Goal: Task Accomplishment & Management: Manage account settings

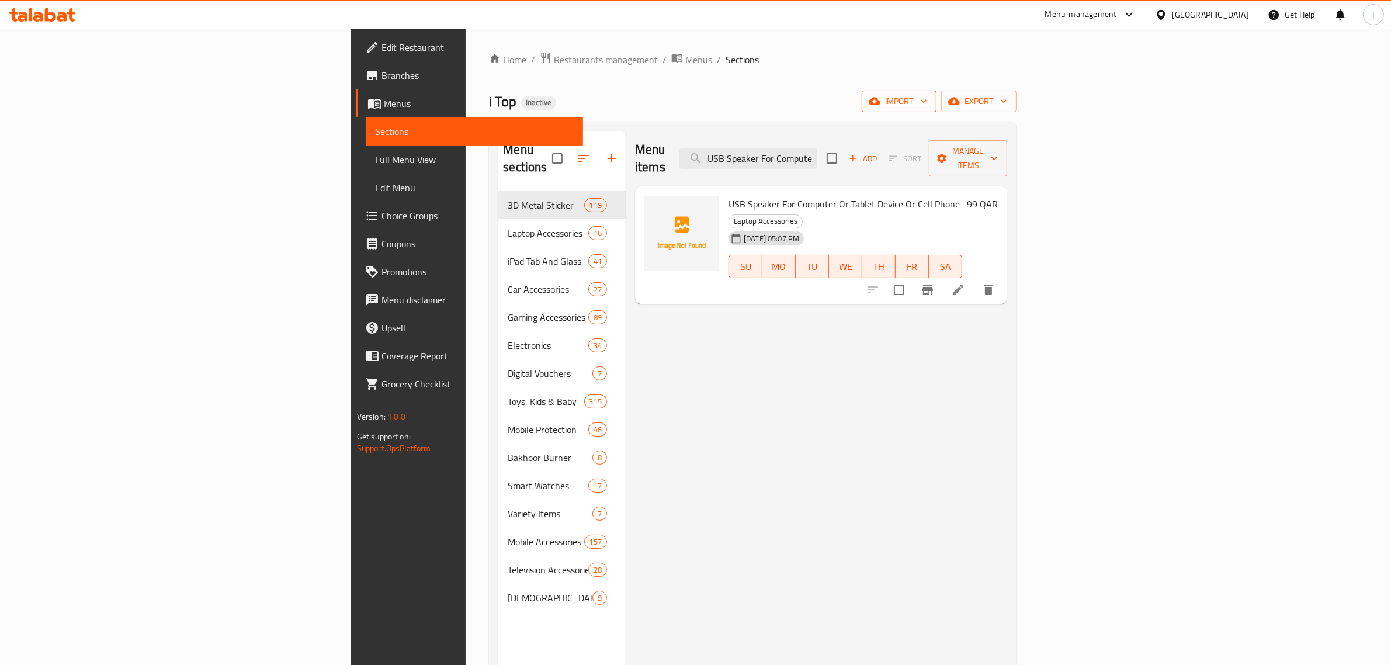
click at [937, 100] on button "import" at bounding box center [899, 102] width 75 height 22
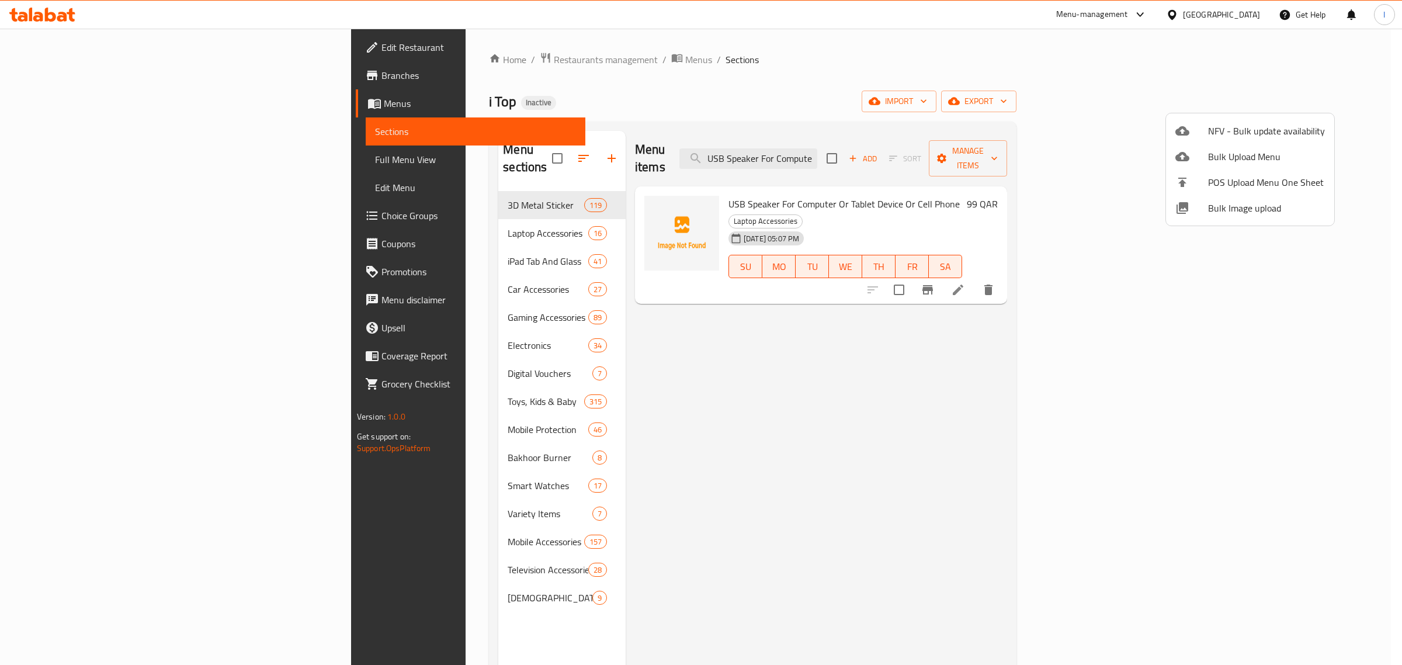
click at [459, 63] on div at bounding box center [701, 332] width 1402 height 665
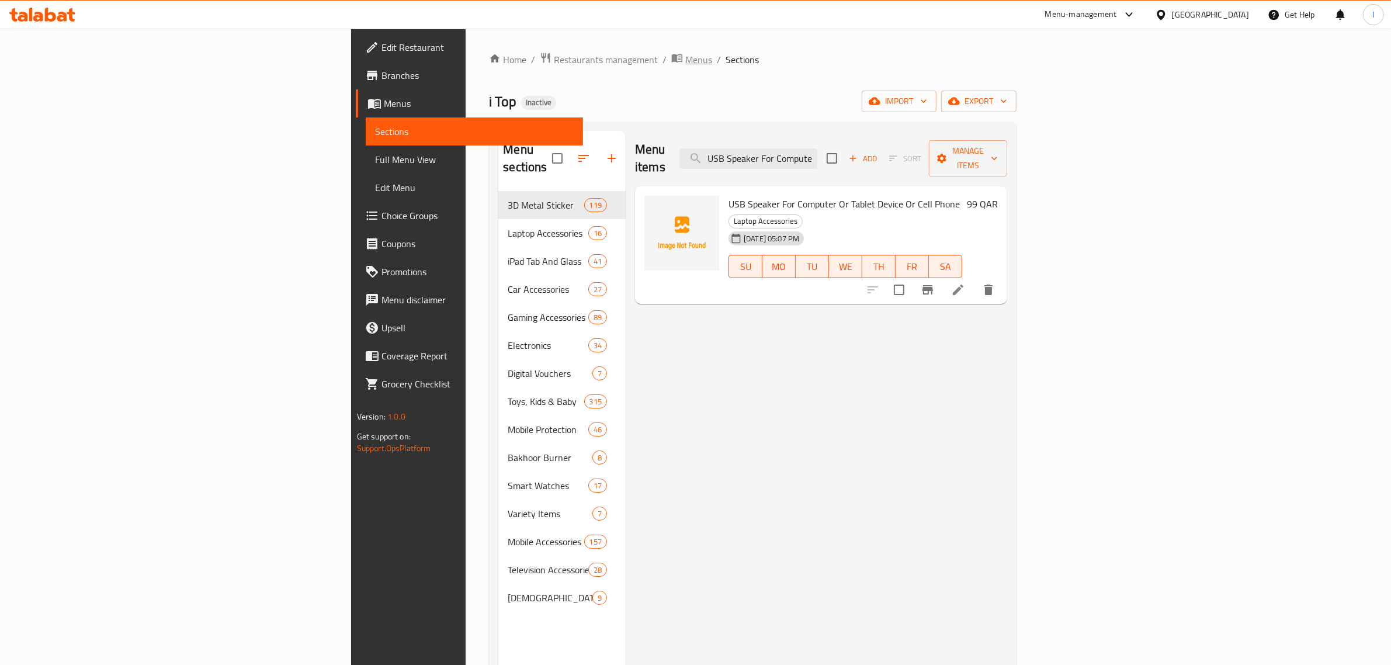
click at [685, 59] on span "Menus" at bounding box center [698, 60] width 27 height 14
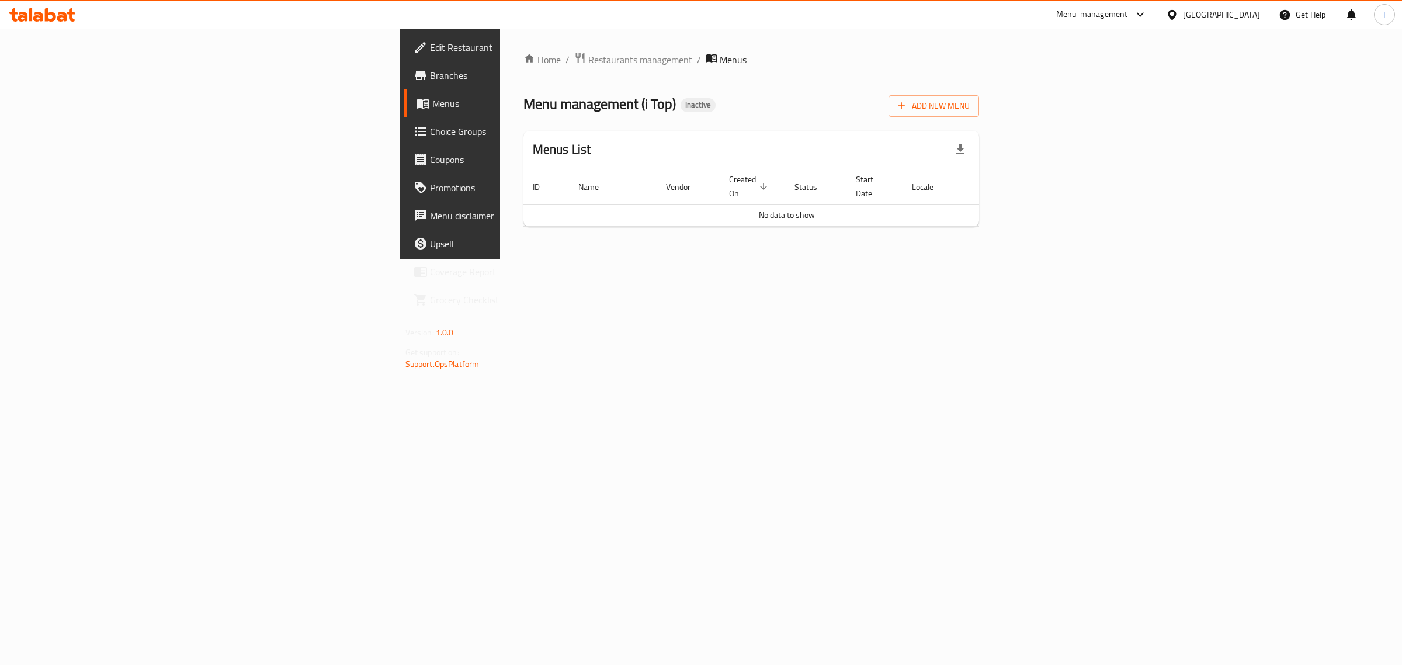
drag, startPoint x: 320, startPoint y: 241, endPoint x: 345, endPoint y: 208, distance: 41.7
click at [500, 241] on div "Home / Restaurants management / Menus Menu management ( i Top ) Inactive Add Ne…" at bounding box center [751, 144] width 503 height 231
click at [432, 100] on span "Menus" at bounding box center [528, 103] width 192 height 14
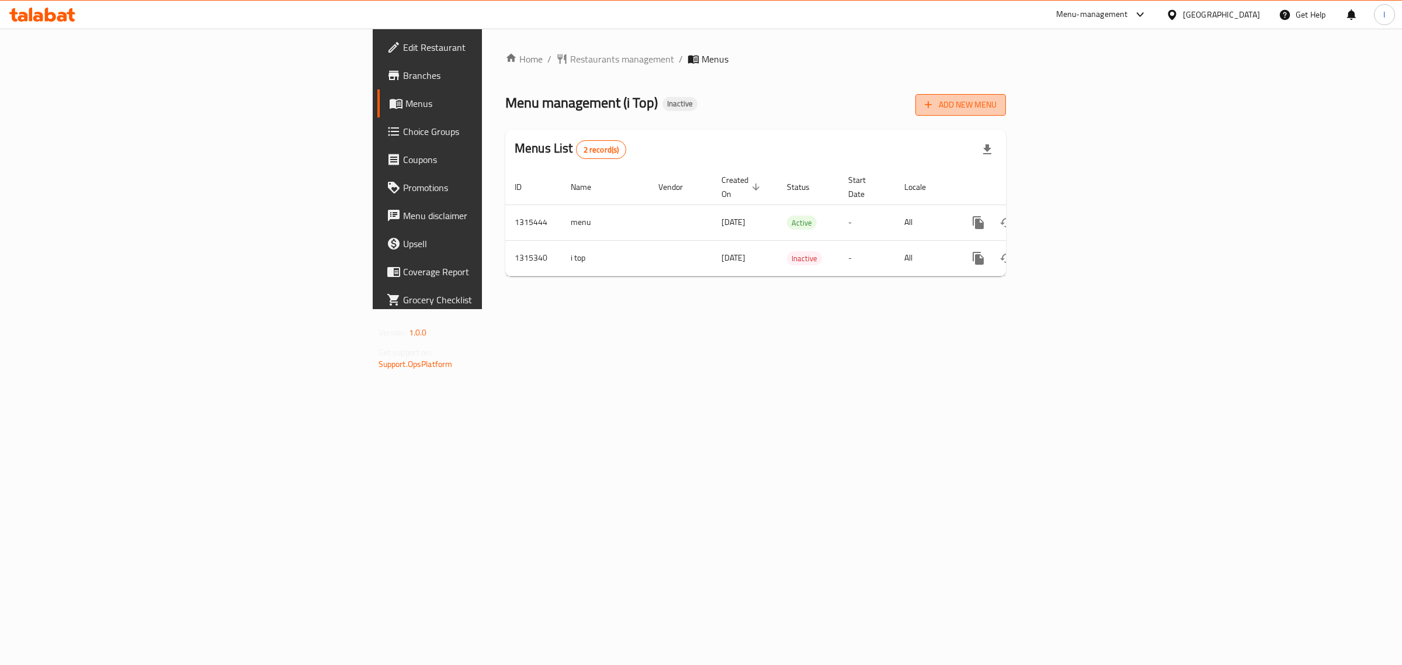
click at [997, 99] on span "Add New Menu" at bounding box center [961, 105] width 72 height 15
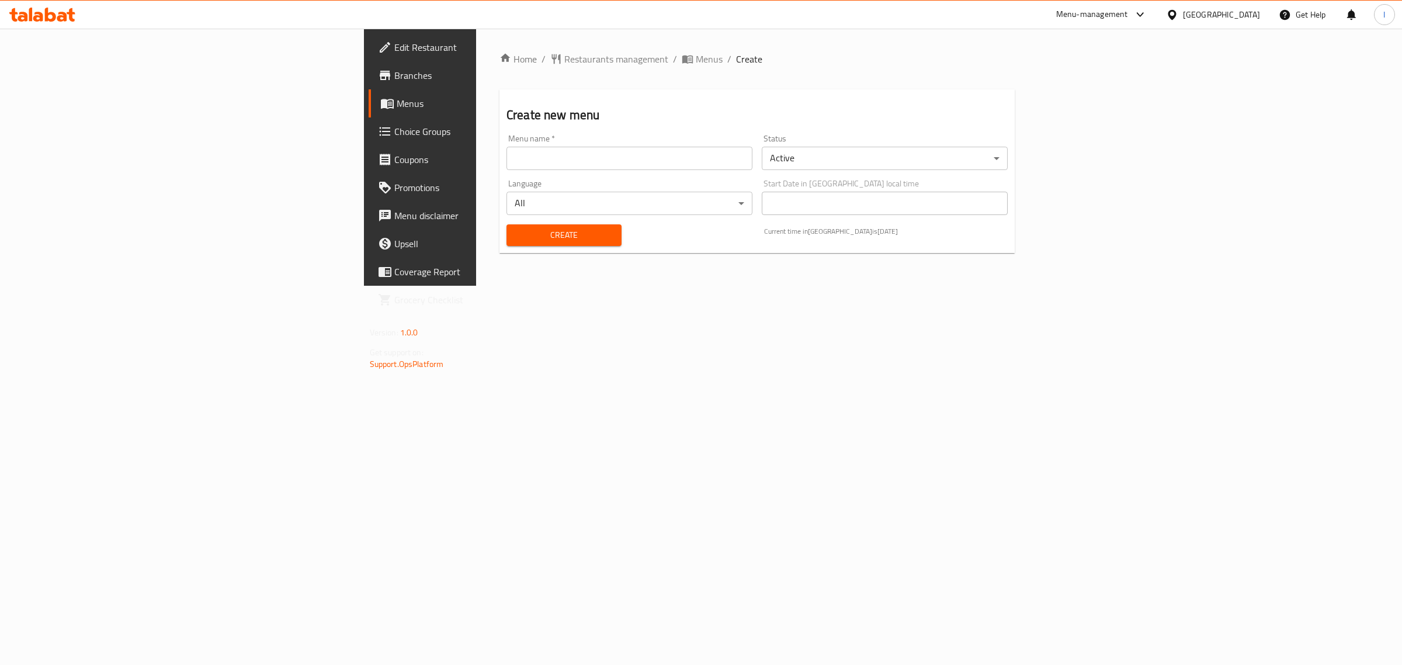
click at [507, 149] on input "text" at bounding box center [630, 158] width 246 height 23
click at [507, 161] on input "text" at bounding box center [630, 158] width 246 height 23
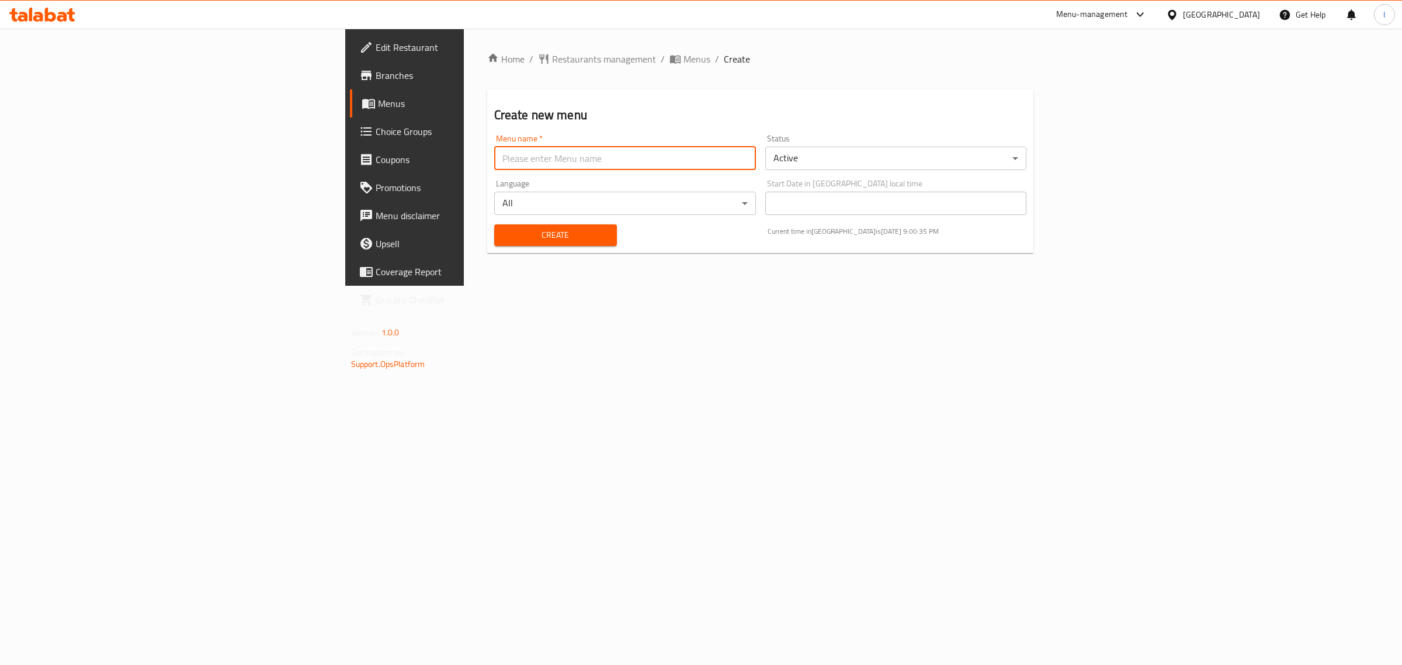
type input "New Menu"
click at [487, 247] on div "Create" at bounding box center [555, 235] width 137 height 36
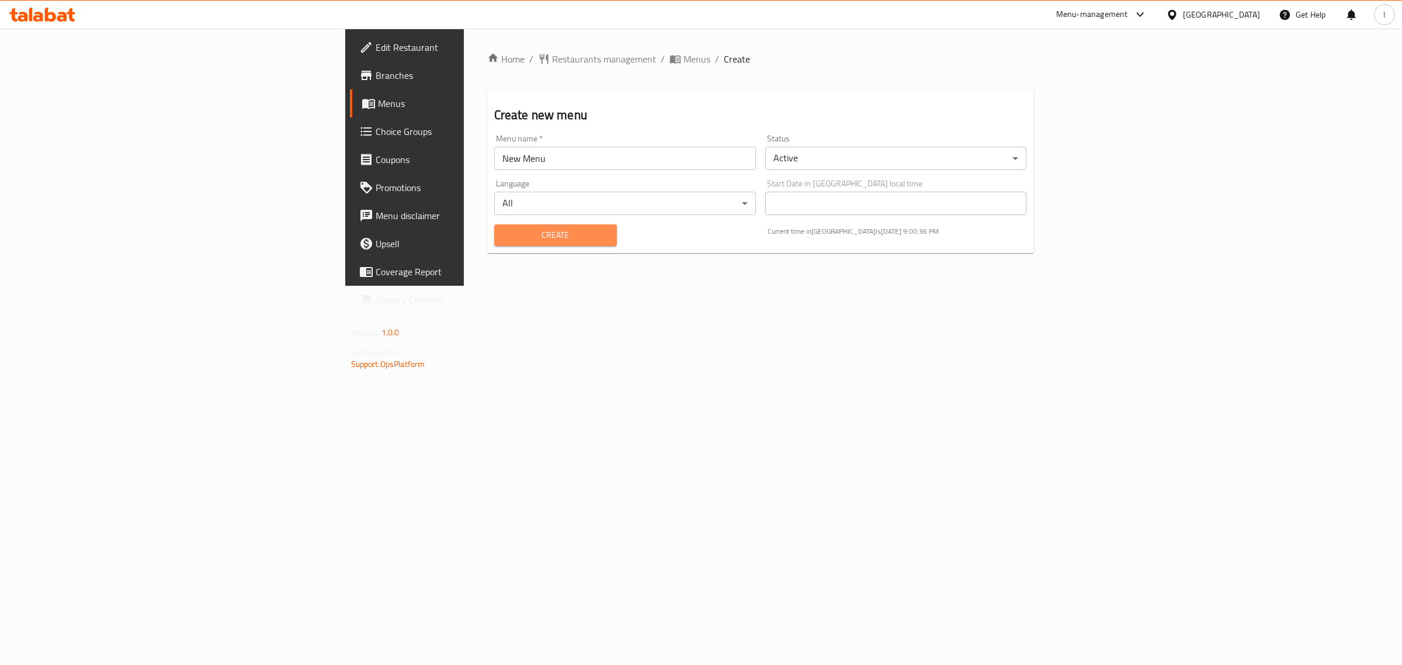
click at [504, 237] on span "Create" at bounding box center [556, 235] width 104 height 15
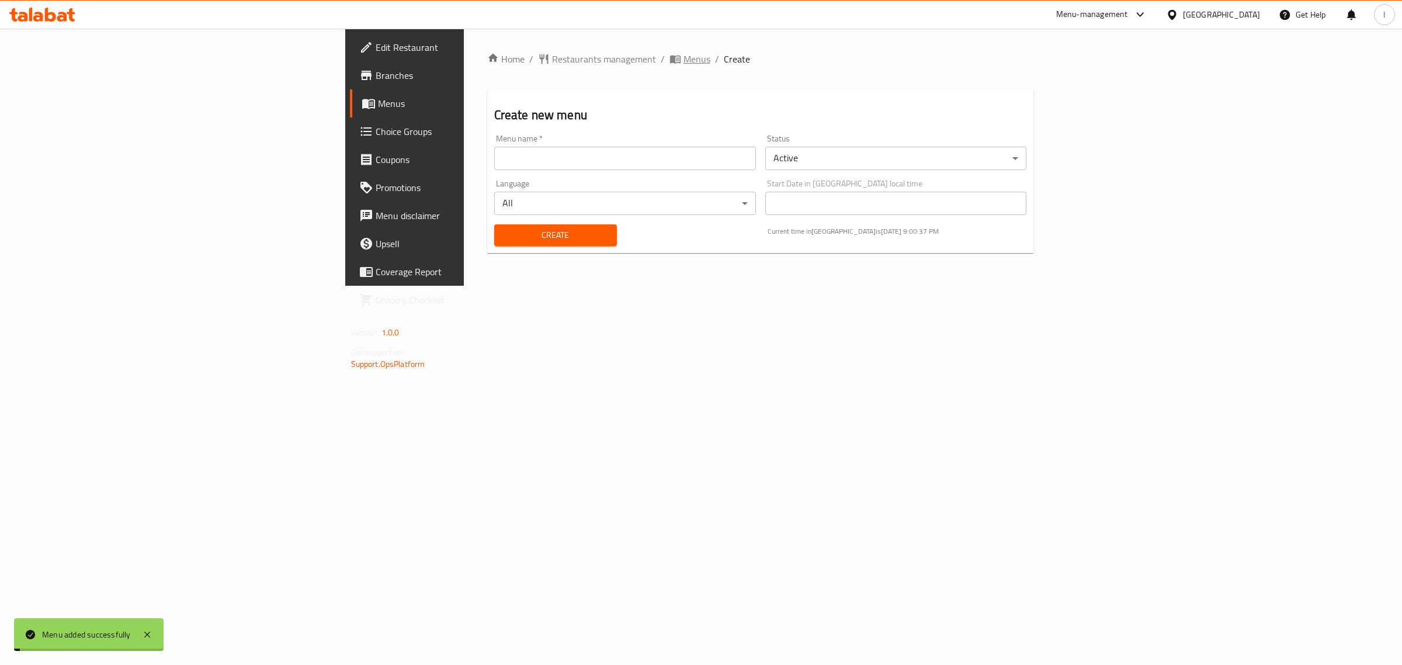
click at [684, 60] on span "Menus" at bounding box center [697, 59] width 27 height 14
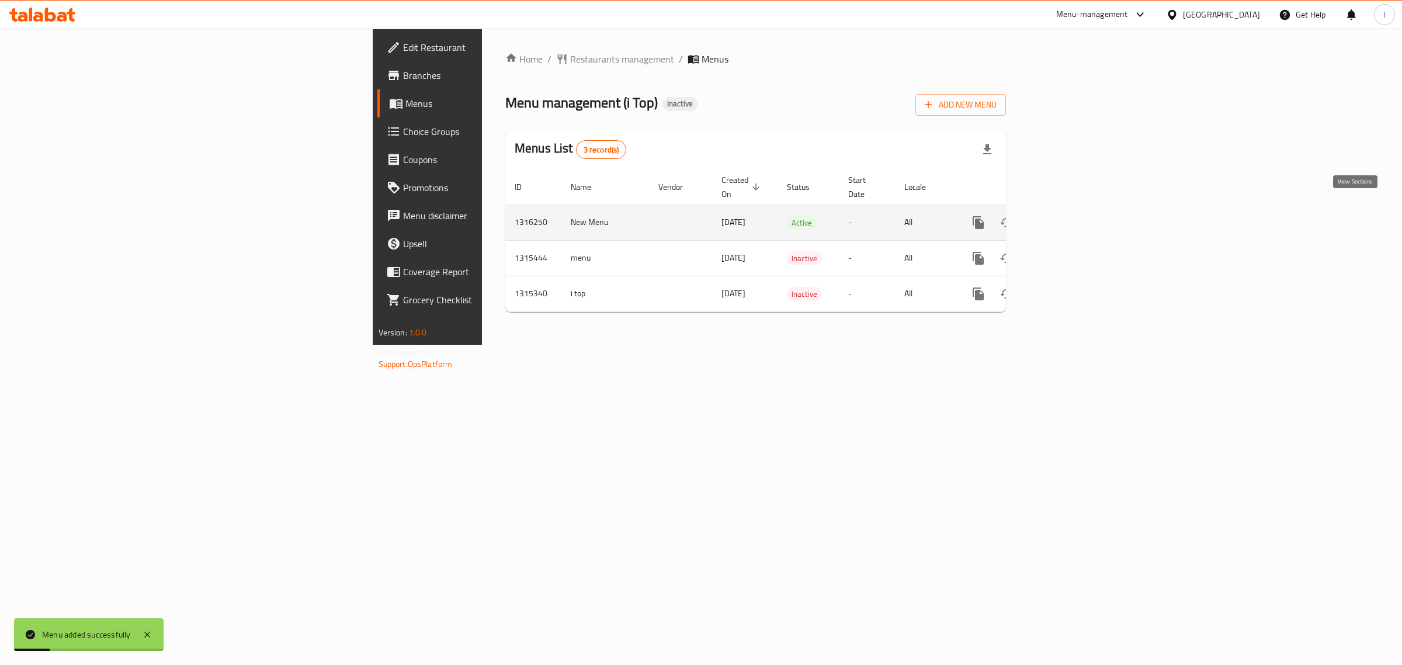
click at [1070, 216] on icon "enhanced table" at bounding box center [1063, 223] width 14 height 14
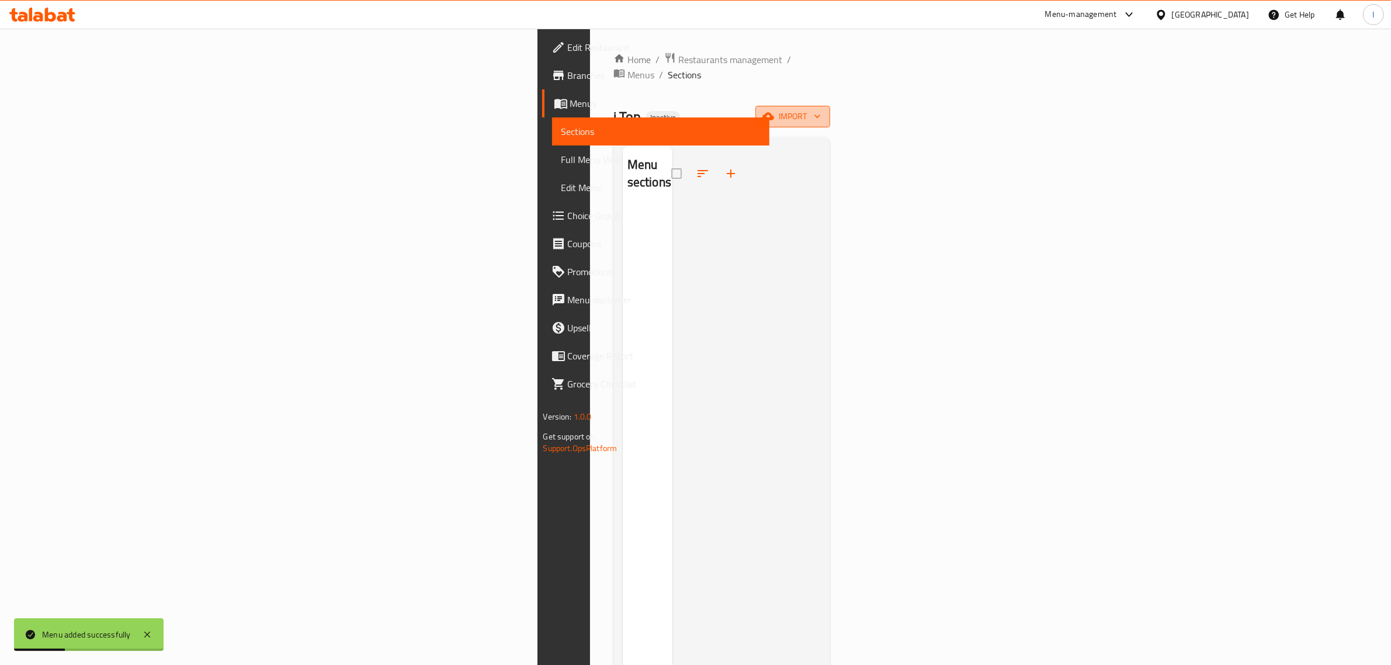
click at [821, 109] on span "import" at bounding box center [793, 116] width 56 height 15
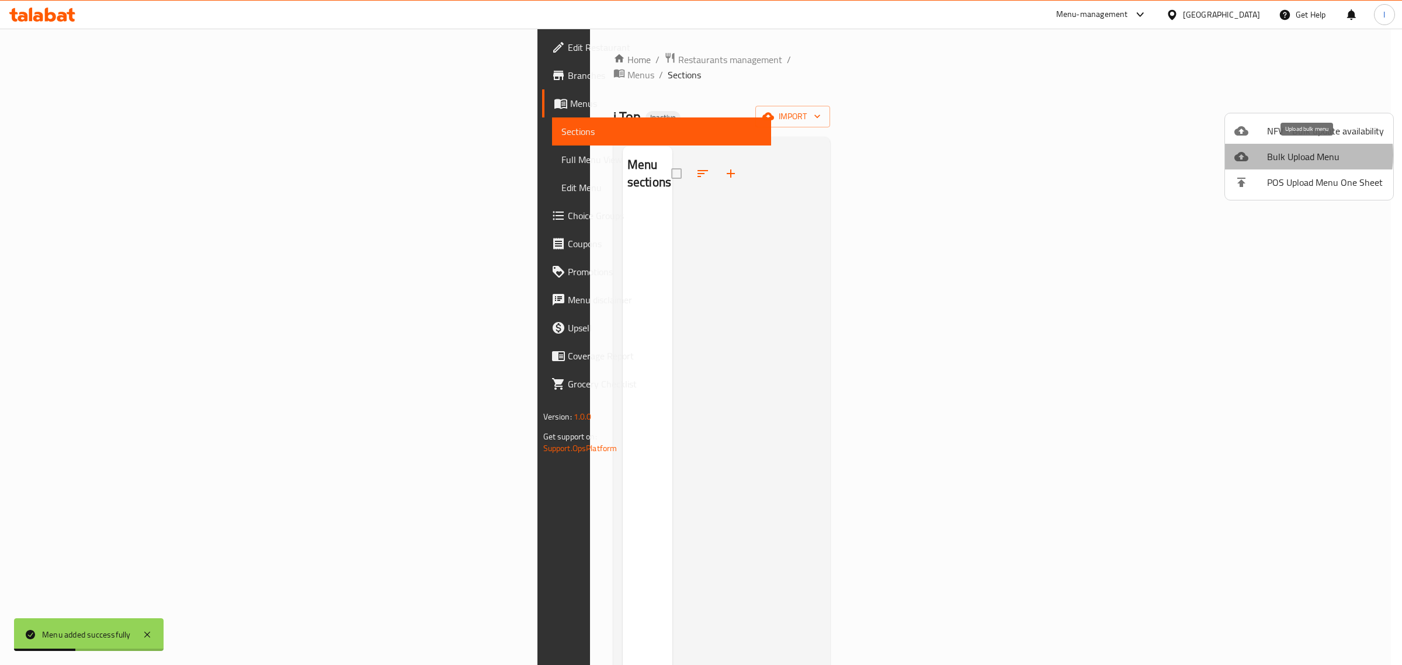
click at [1283, 155] on span "Bulk Upload Menu" at bounding box center [1325, 157] width 117 height 14
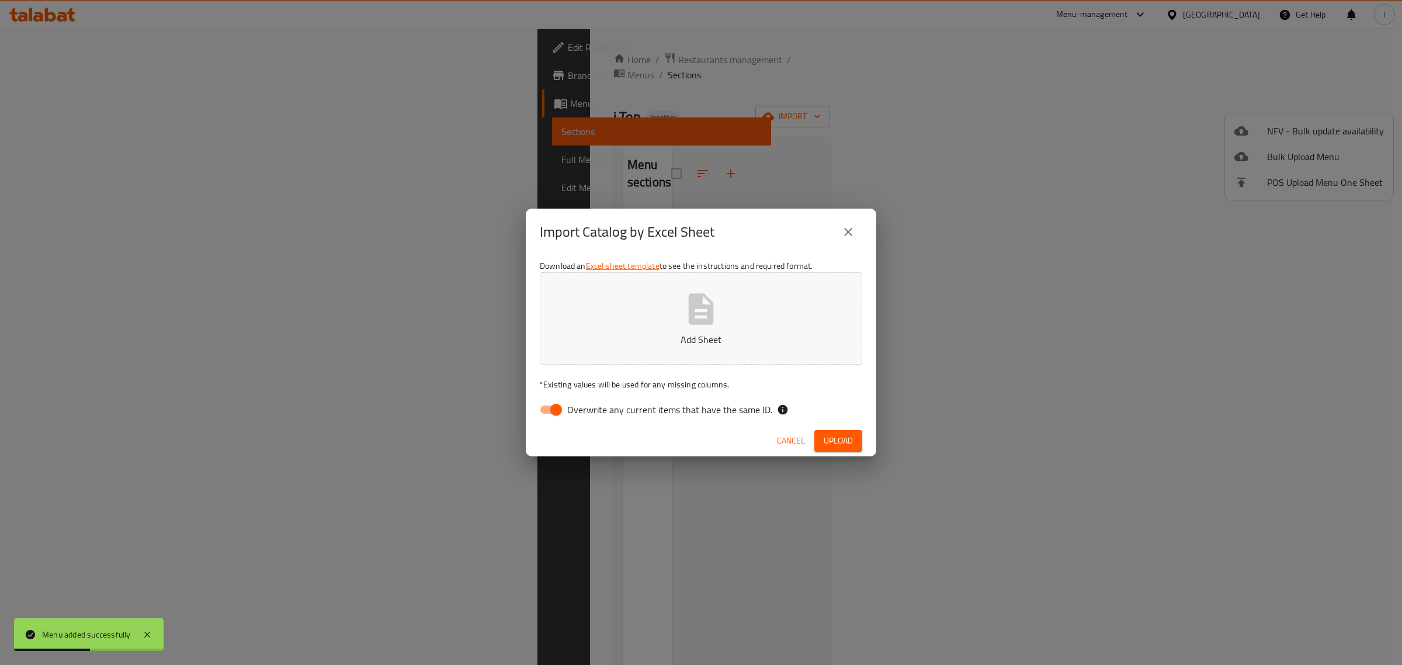
click at [548, 418] on input "Overwrite any current items that have the same ID." at bounding box center [556, 409] width 67 height 22
checkbox input "false"
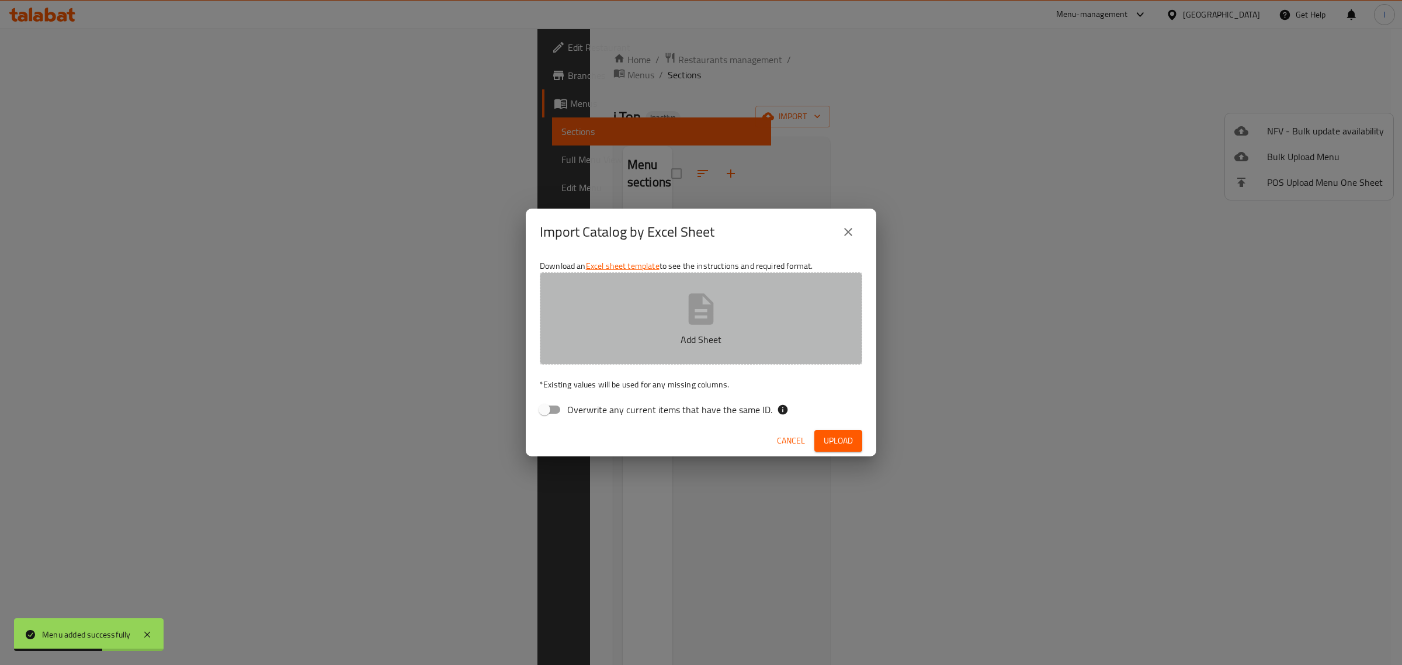
click at [629, 330] on button "Add Sheet" at bounding box center [701, 318] width 323 height 92
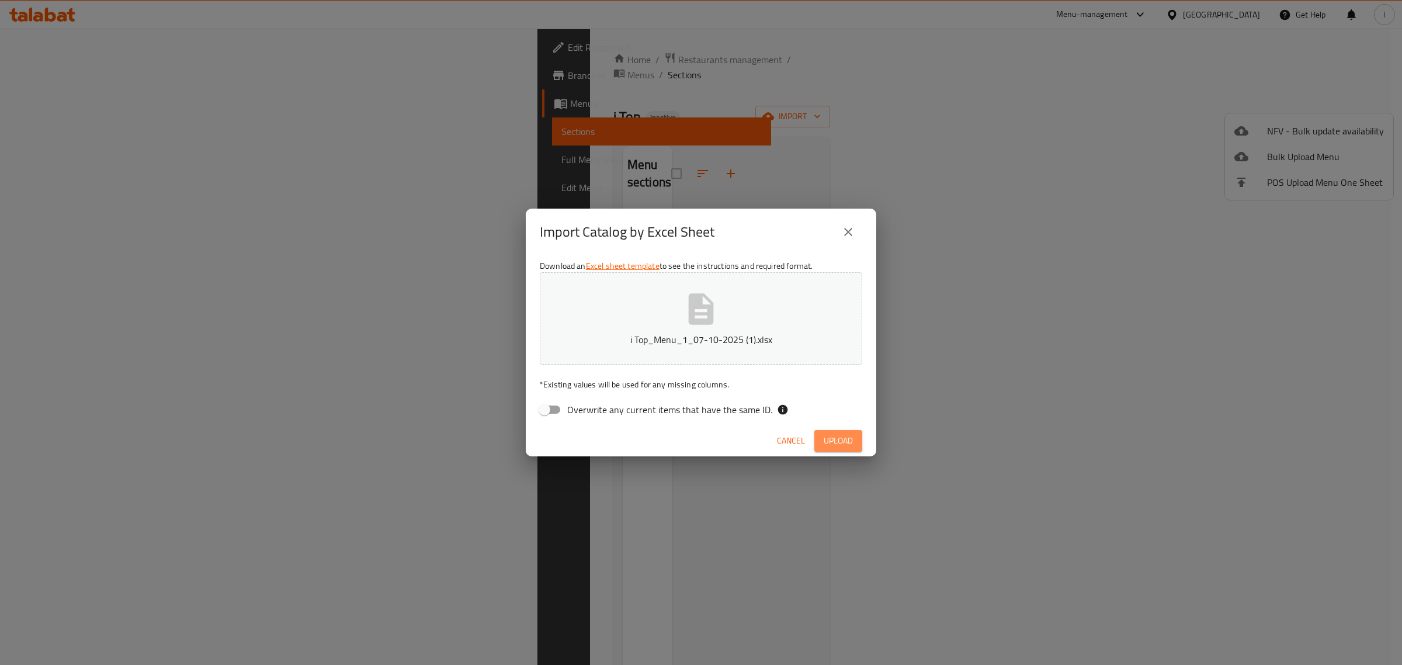
click at [816, 436] on button "Upload" at bounding box center [838, 441] width 48 height 22
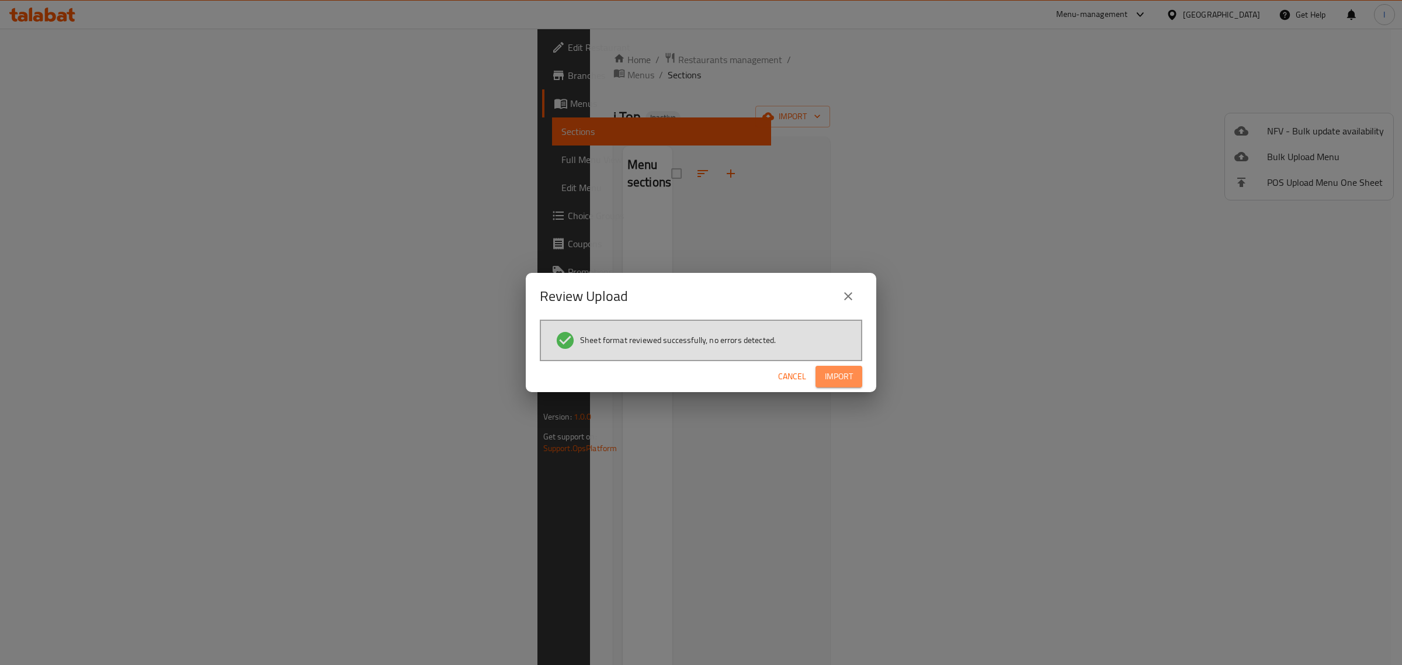
click at [836, 374] on span "Import" at bounding box center [839, 376] width 28 height 15
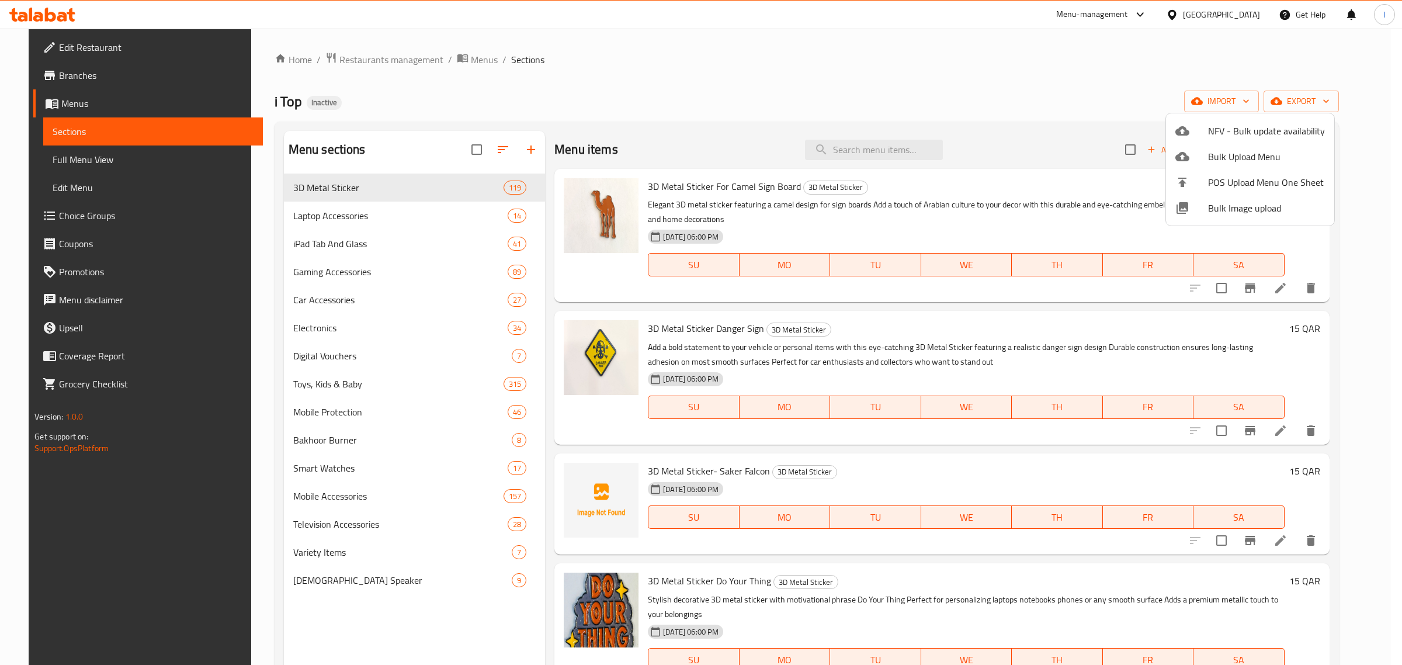
click at [1311, 104] on div at bounding box center [701, 332] width 1402 height 665
click at [1330, 95] on span "export" at bounding box center [1301, 101] width 57 height 15
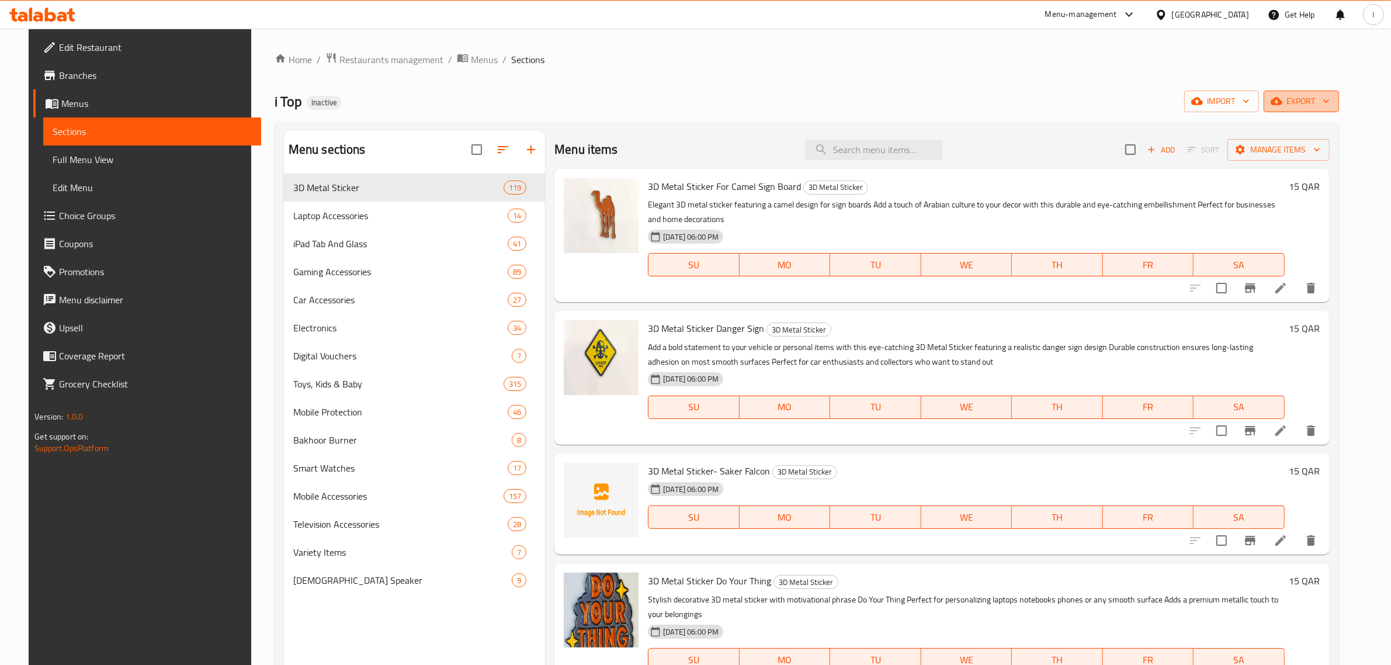
click at [1318, 103] on span "export" at bounding box center [1301, 101] width 57 height 15
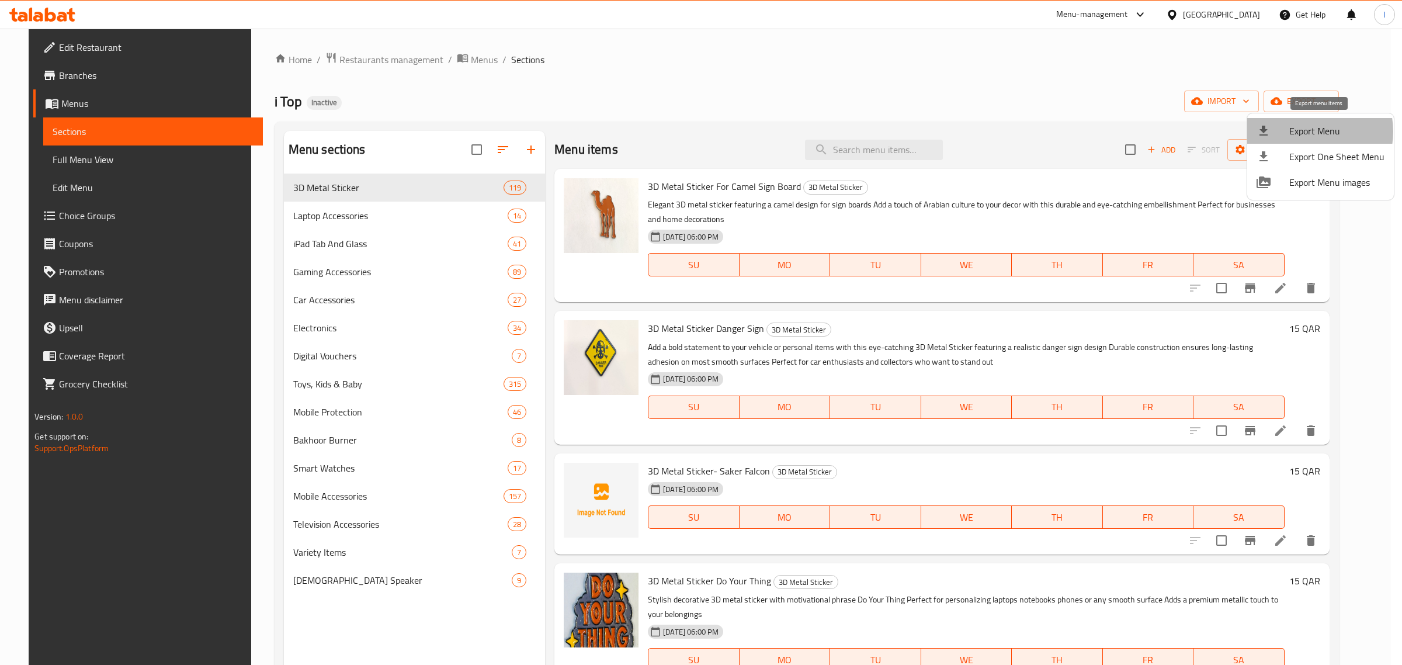
click at [1310, 131] on span "Export Menu" at bounding box center [1336, 131] width 95 height 14
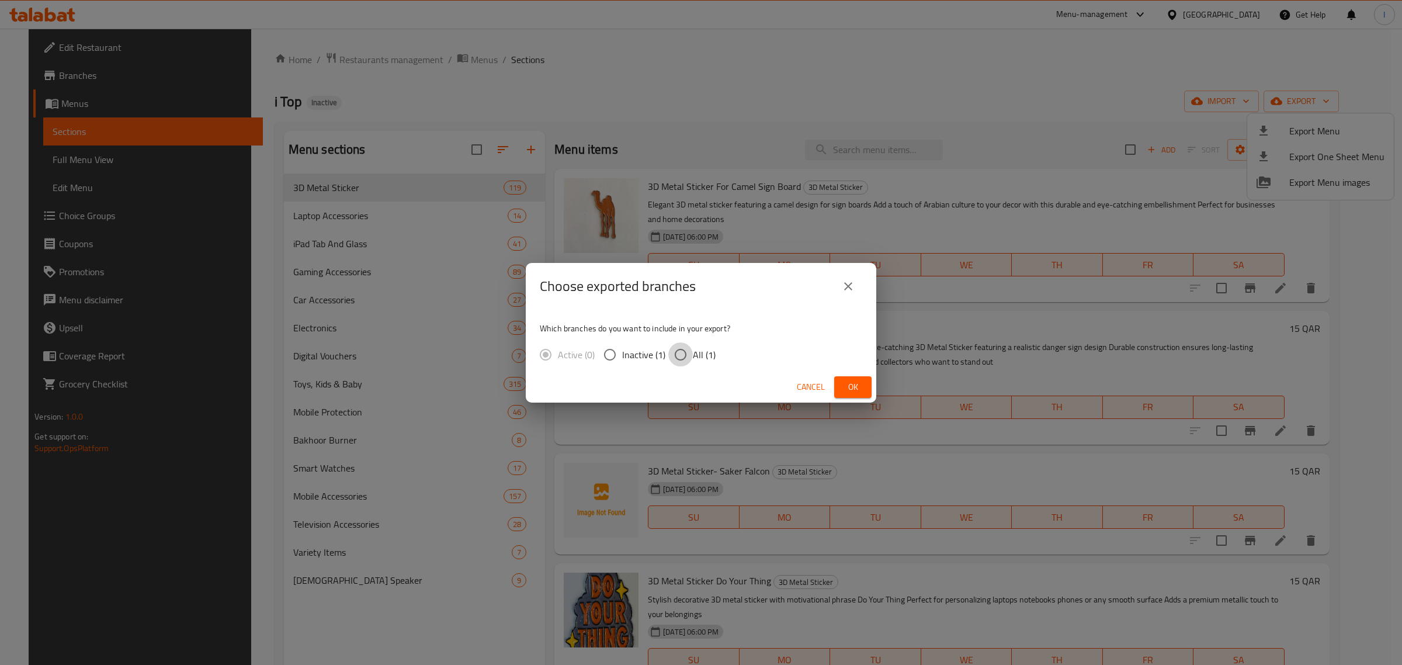
click at [688, 344] on input "All (1)" at bounding box center [680, 354] width 25 height 25
radio input "true"
click at [839, 386] on button "Ok" at bounding box center [852, 387] width 37 height 22
